Goal: Task Accomplishment & Management: Use online tool/utility

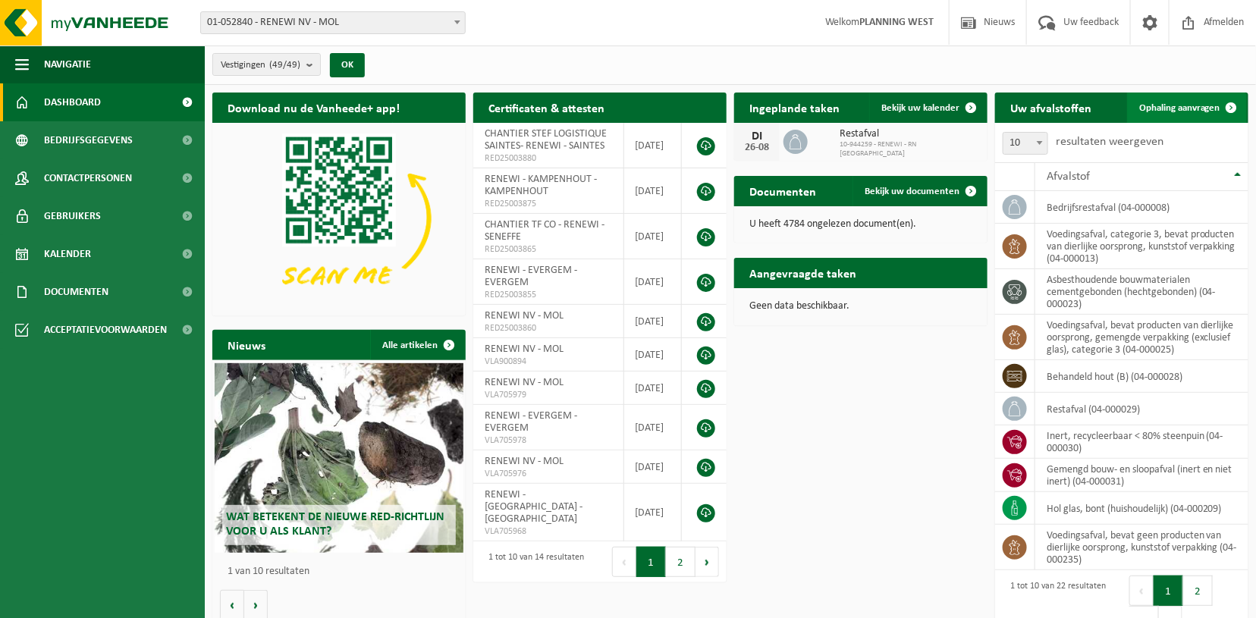
click at [1172, 104] on span "Ophaling aanvragen" at bounding box center [1179, 108] width 81 height 10
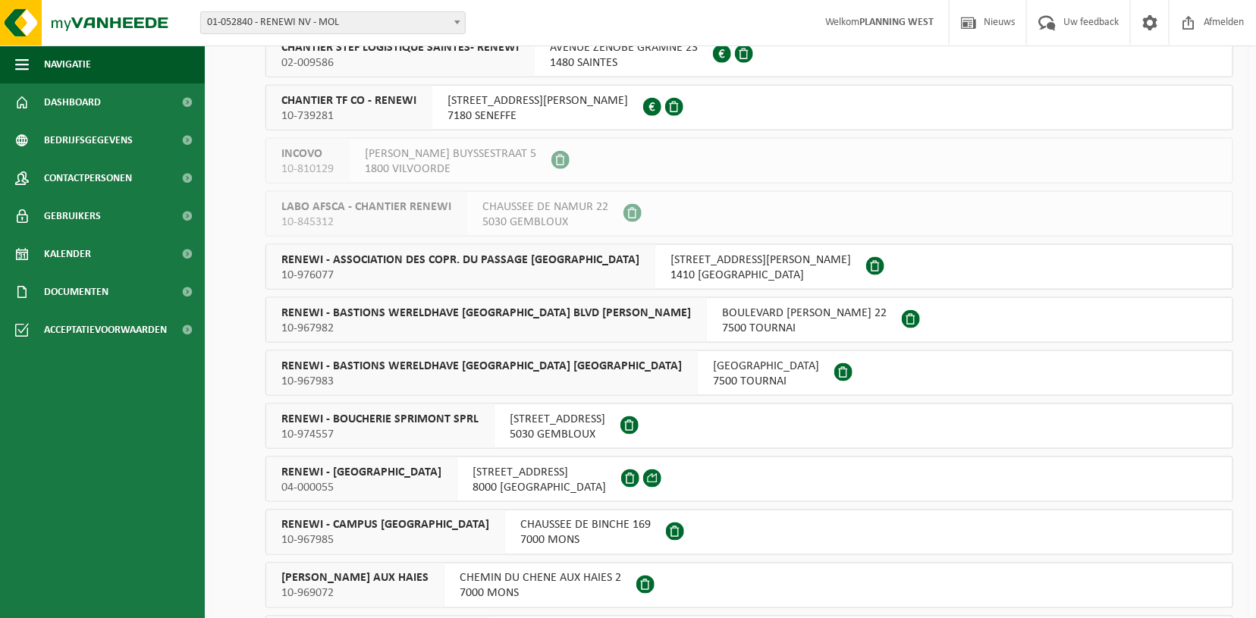
scroll to position [701, 0]
click at [351, 475] on span "RENEWI - BRUGGE" at bounding box center [361, 470] width 160 height 15
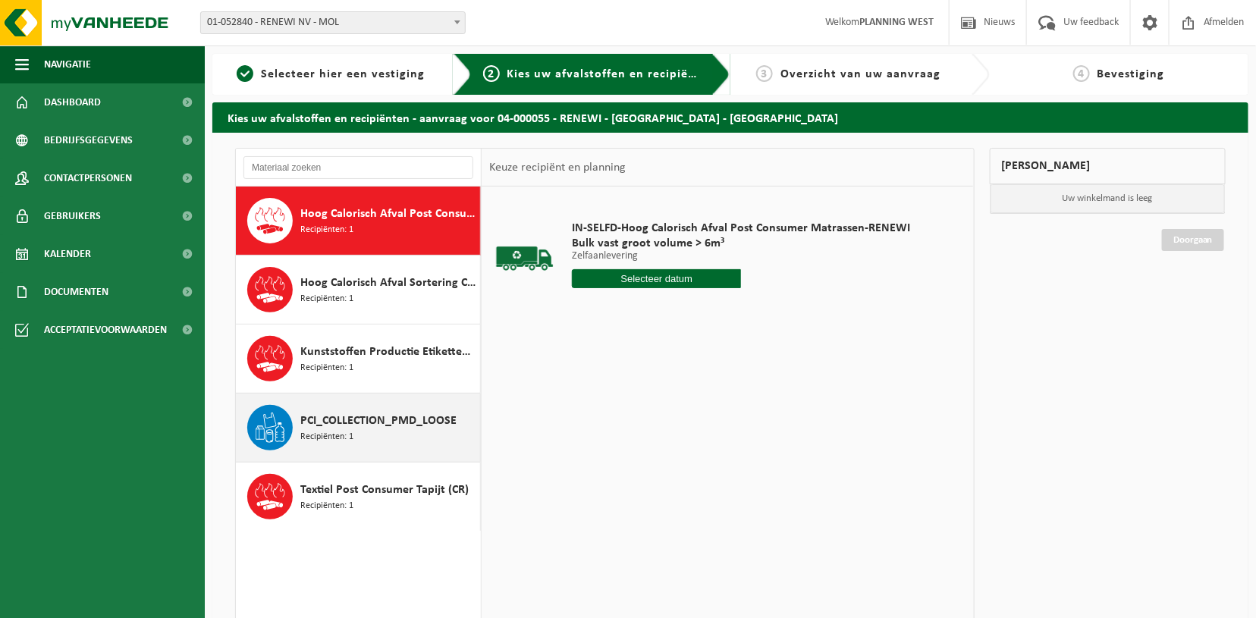
click at [328, 422] on span "PCI_COLLECTION_PMD_LOOSE" at bounding box center [378, 421] width 156 height 18
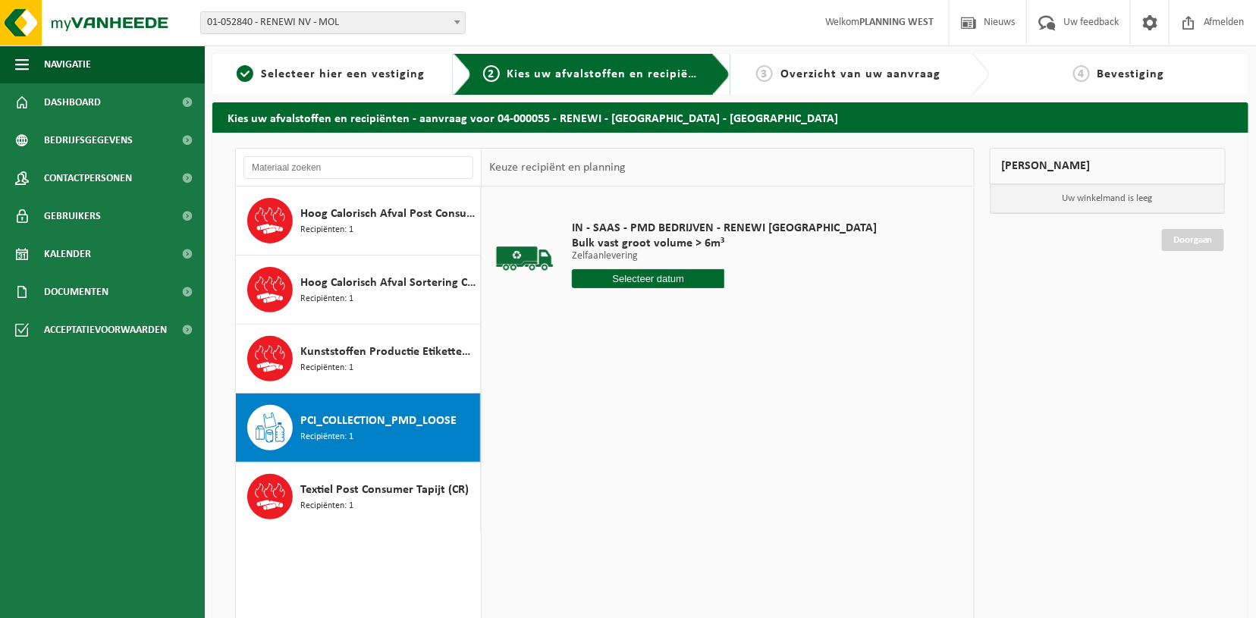
click at [640, 272] on input "text" at bounding box center [648, 278] width 152 height 19
click at [637, 458] on div "27" at bounding box center [639, 462] width 27 height 24
type input "Van 2025-08-27"
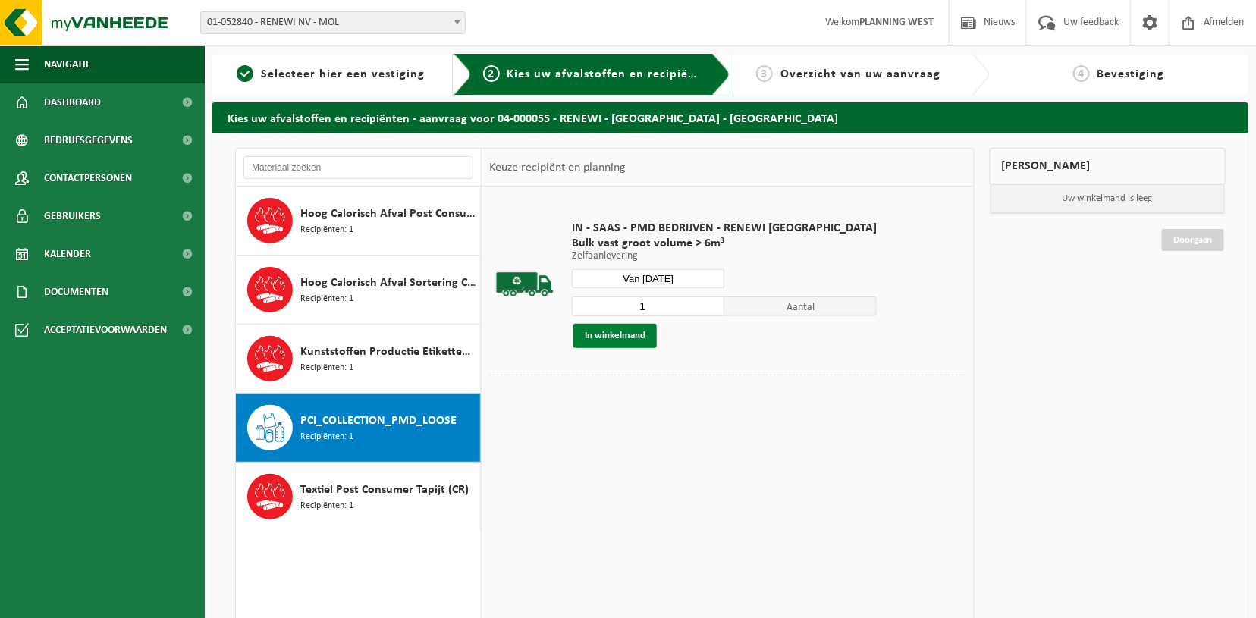
click at [586, 338] on button "In winkelmand" at bounding box center [614, 336] width 83 height 24
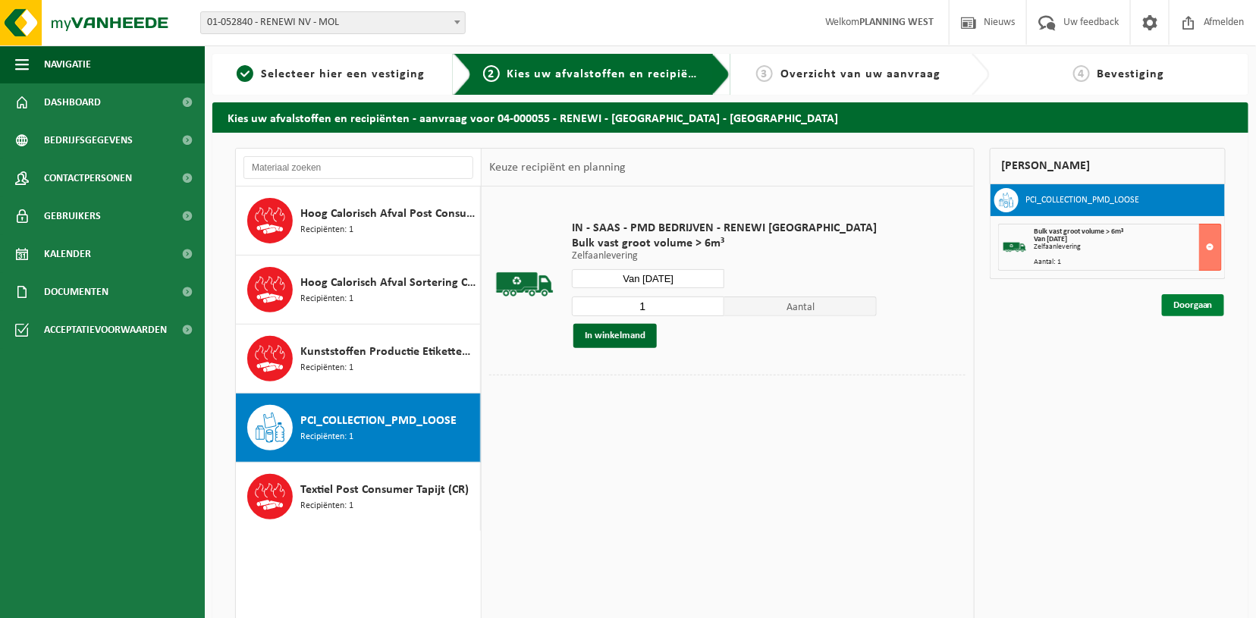
click at [1197, 296] on link "Doorgaan" at bounding box center [1192, 305] width 62 height 22
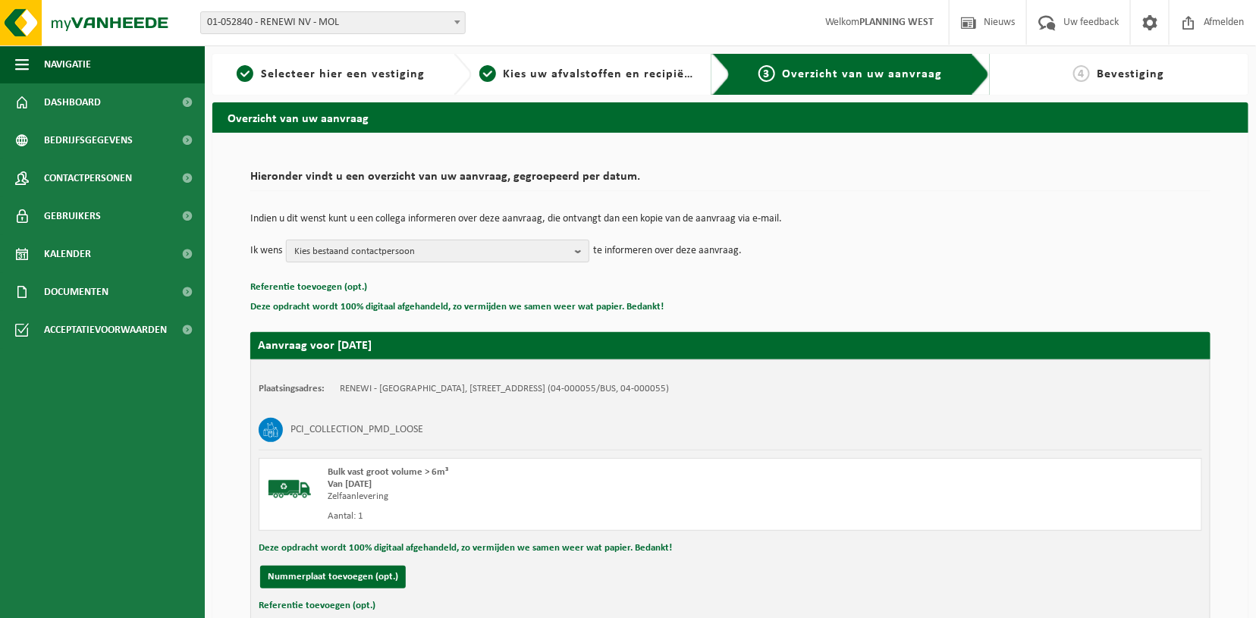
click at [459, 243] on span "Kies bestaand contactpersoon" at bounding box center [431, 251] width 274 height 23
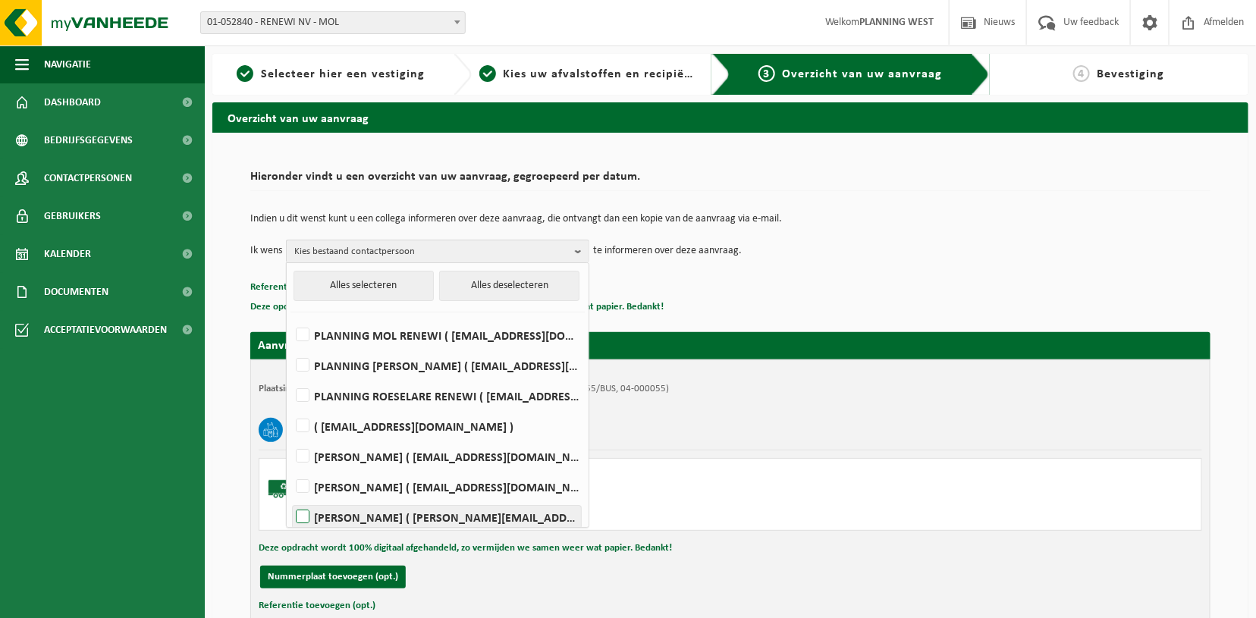
click at [323, 523] on label "NATHALIE CABEKE ( nathalie.cabeke@renewi.com )" at bounding box center [437, 517] width 288 height 23
click at [290, 498] on input "NATHALIE CABEKE ( nathalie.cabeke@renewi.com )" at bounding box center [290, 497] width 1 height 1
checkbox input "true"
click at [738, 536] on div "Plaatsingsadres: RENEWI - BRUGGE, 8000 BRUGGE, GOTEVLIETSTRAAT 2 (04-000055/BUS…" at bounding box center [730, 505] width 960 height 292
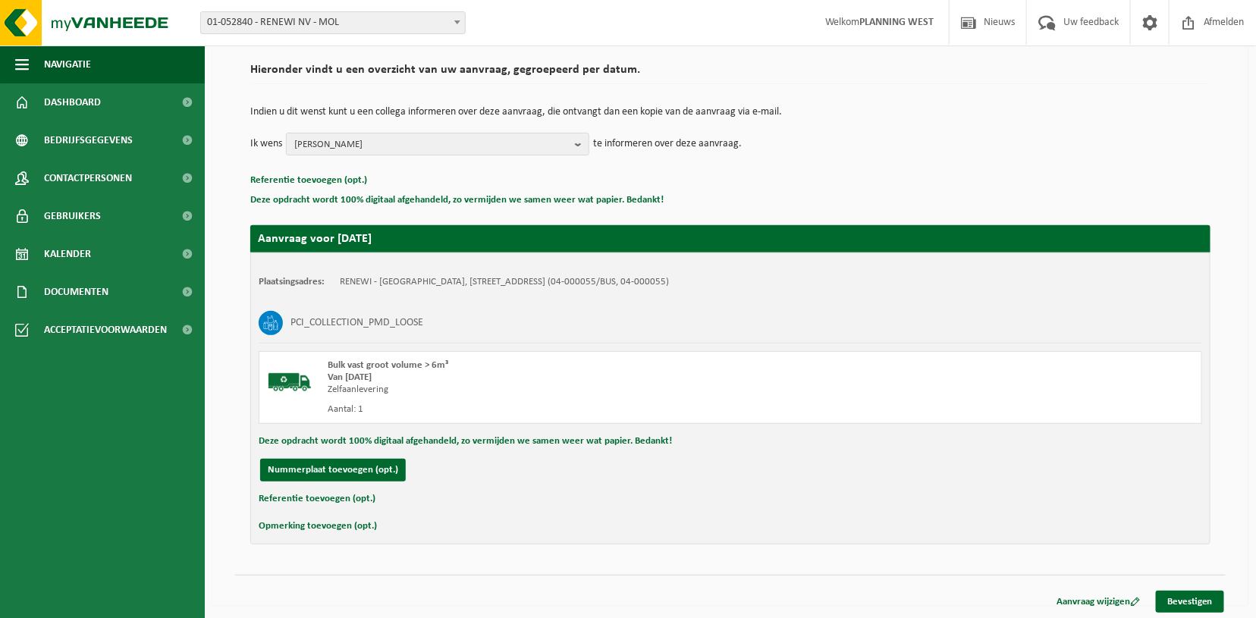
scroll to position [109, 0]
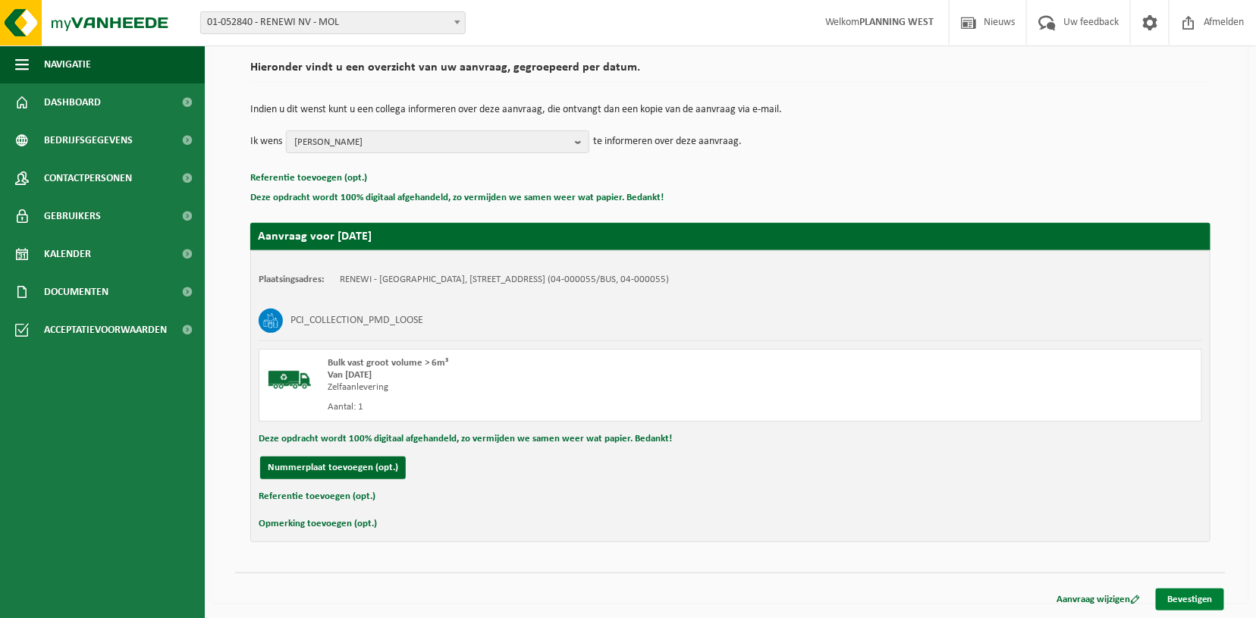
click at [1211, 593] on link "Bevestigen" at bounding box center [1189, 599] width 68 height 22
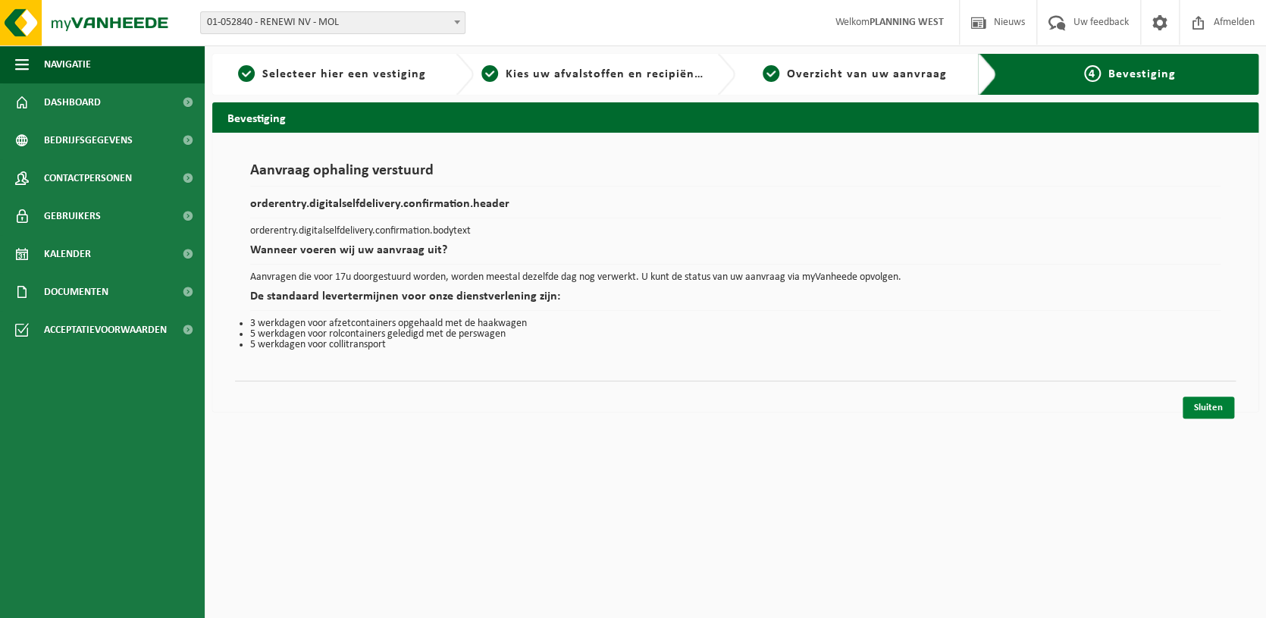
click at [1196, 404] on link "Sluiten" at bounding box center [1209, 408] width 52 height 22
